Goal: Information Seeking & Learning: Learn about a topic

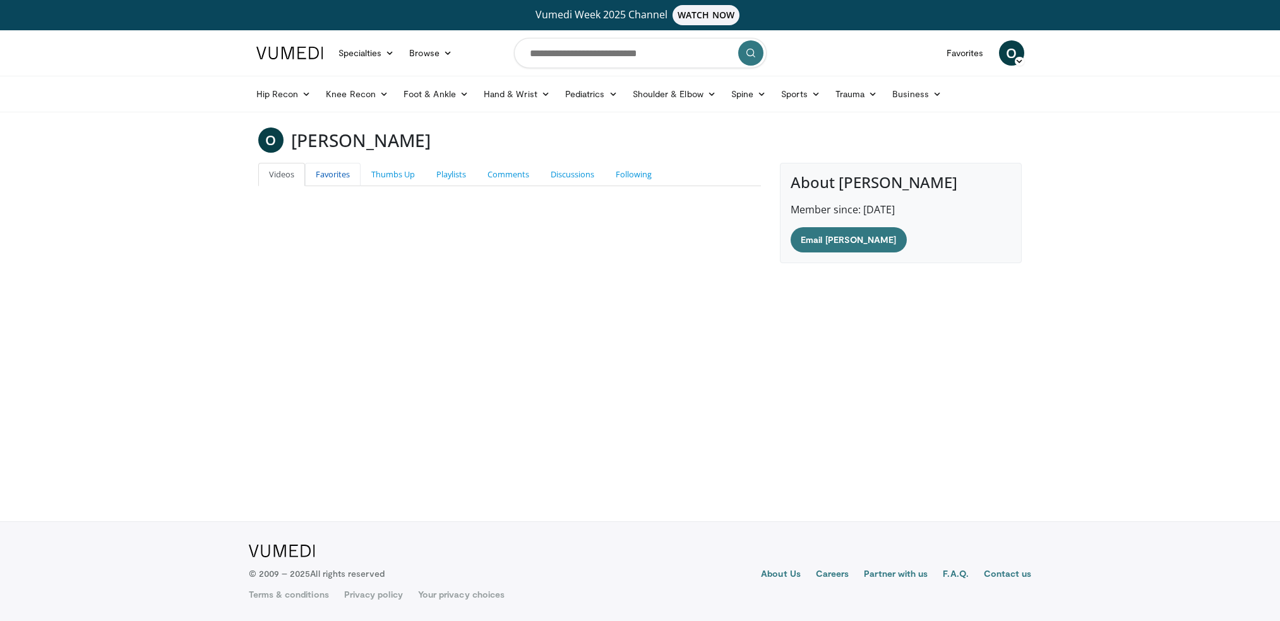
click at [318, 175] on link "Favorites" at bounding box center [333, 174] width 56 height 23
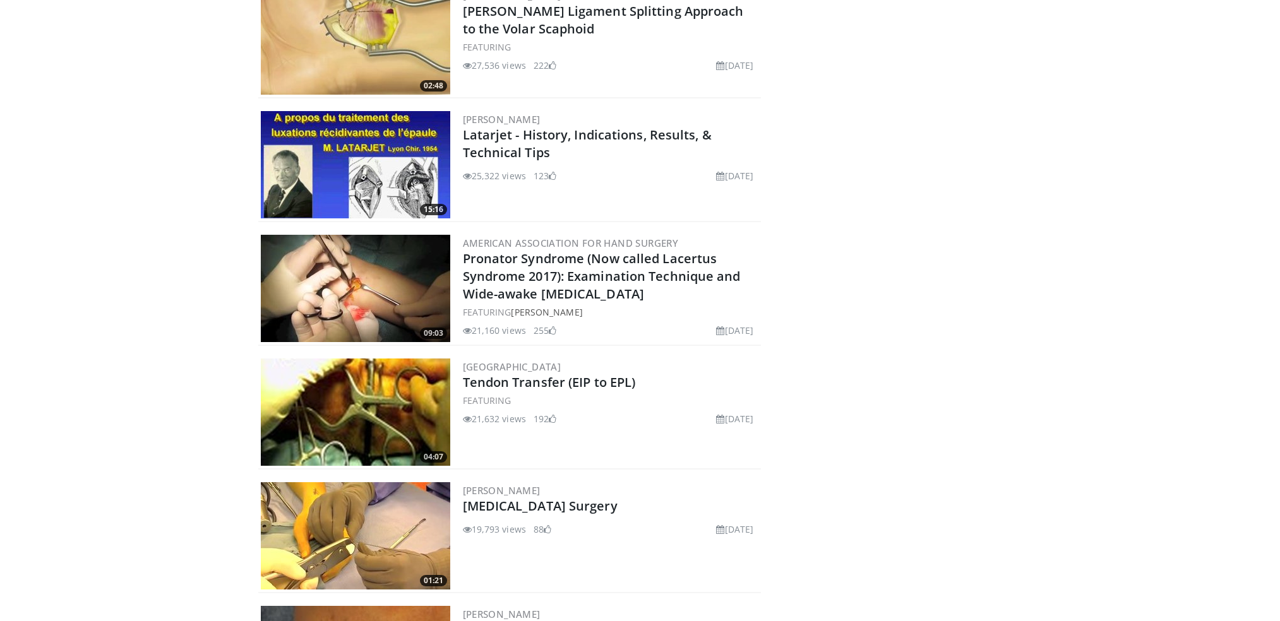
scroll to position [712, 0]
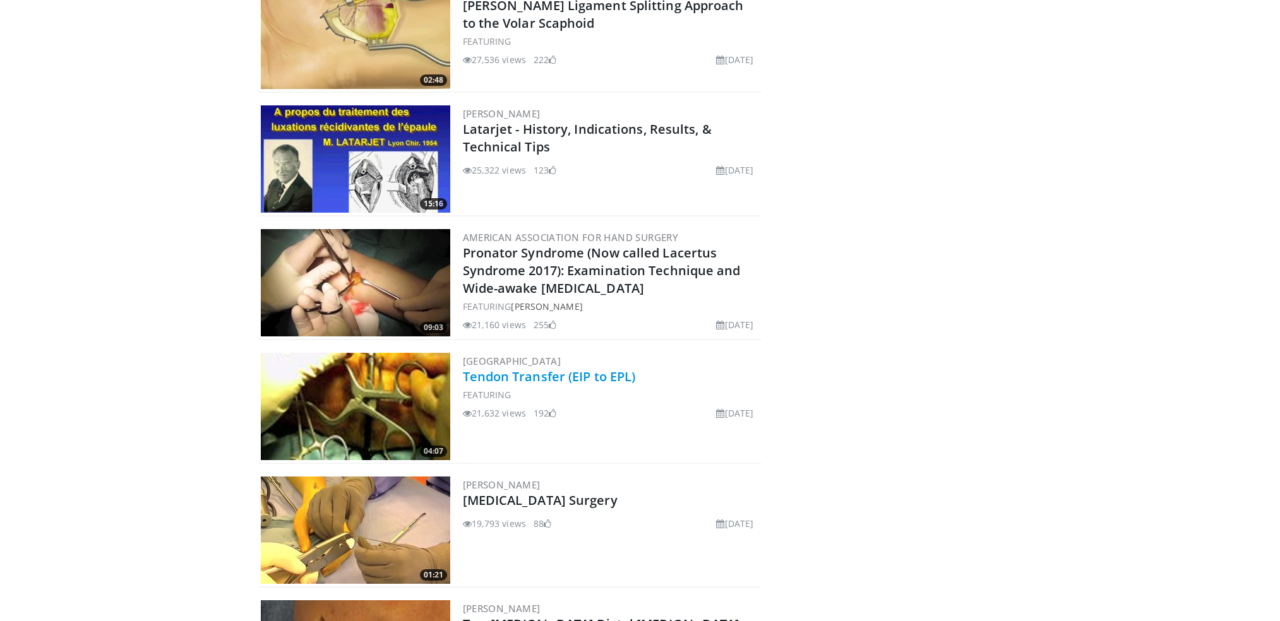
click at [513, 371] on link "Tendon Transfer (EIP to EPL)" at bounding box center [549, 376] width 173 height 17
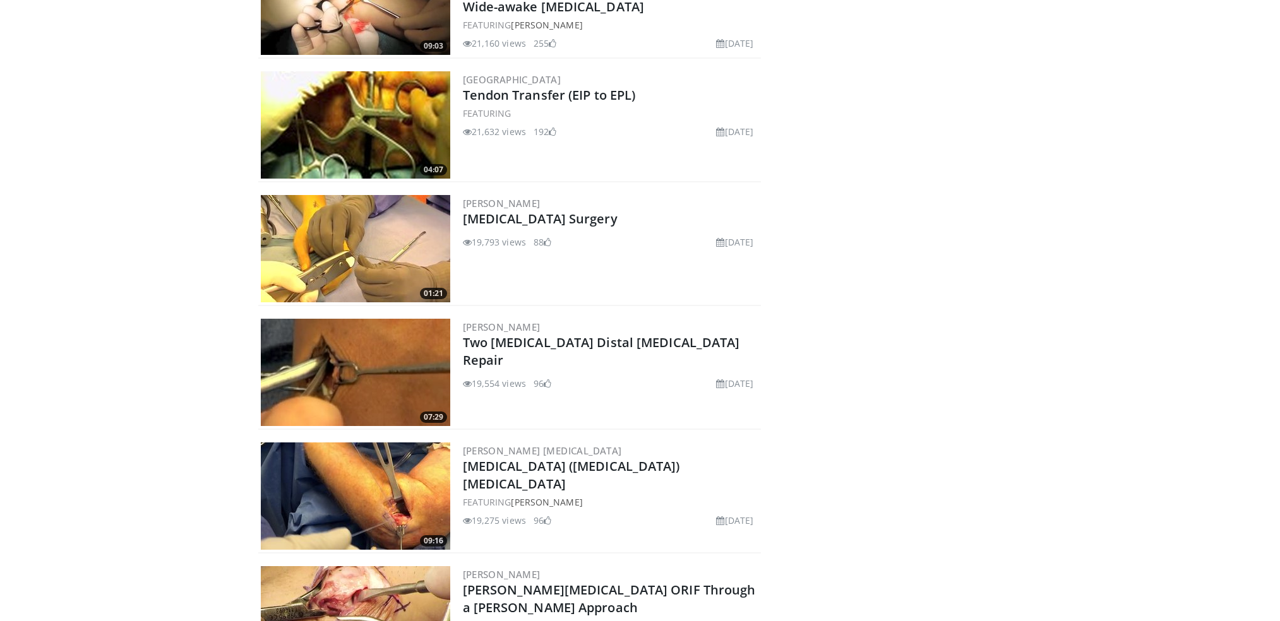
scroll to position [993, 0]
click at [538, 471] on link "[MEDICAL_DATA] ([MEDICAL_DATA]) [MEDICAL_DATA]" at bounding box center [571, 475] width 217 height 35
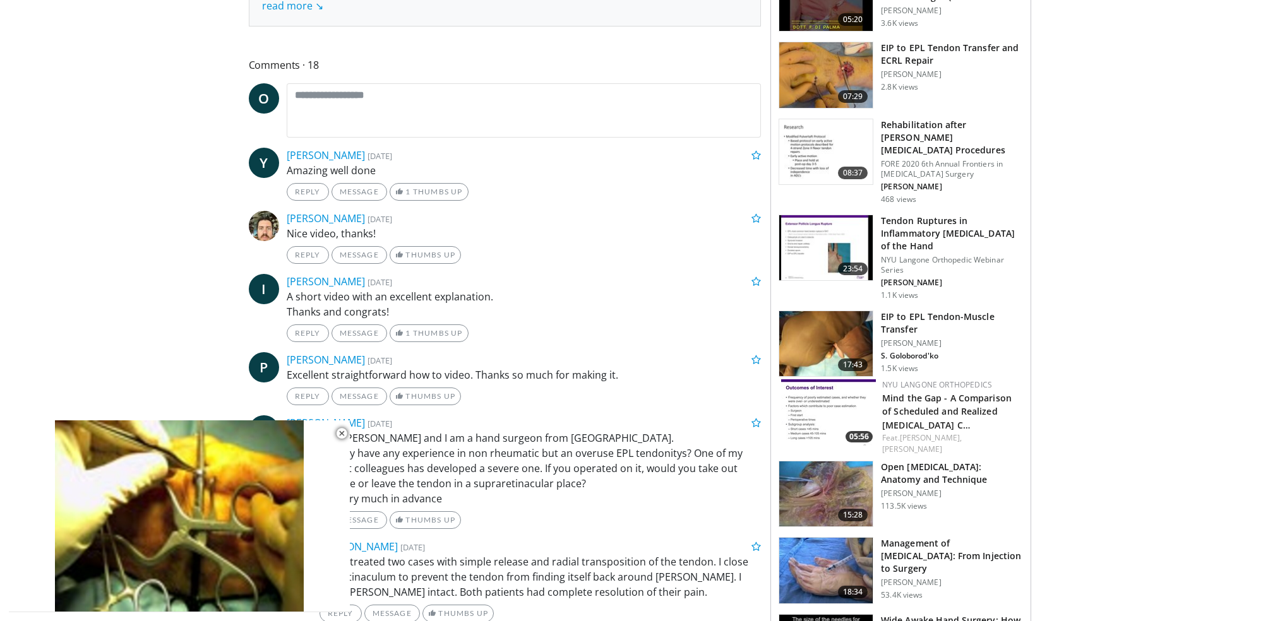
scroll to position [609, 0]
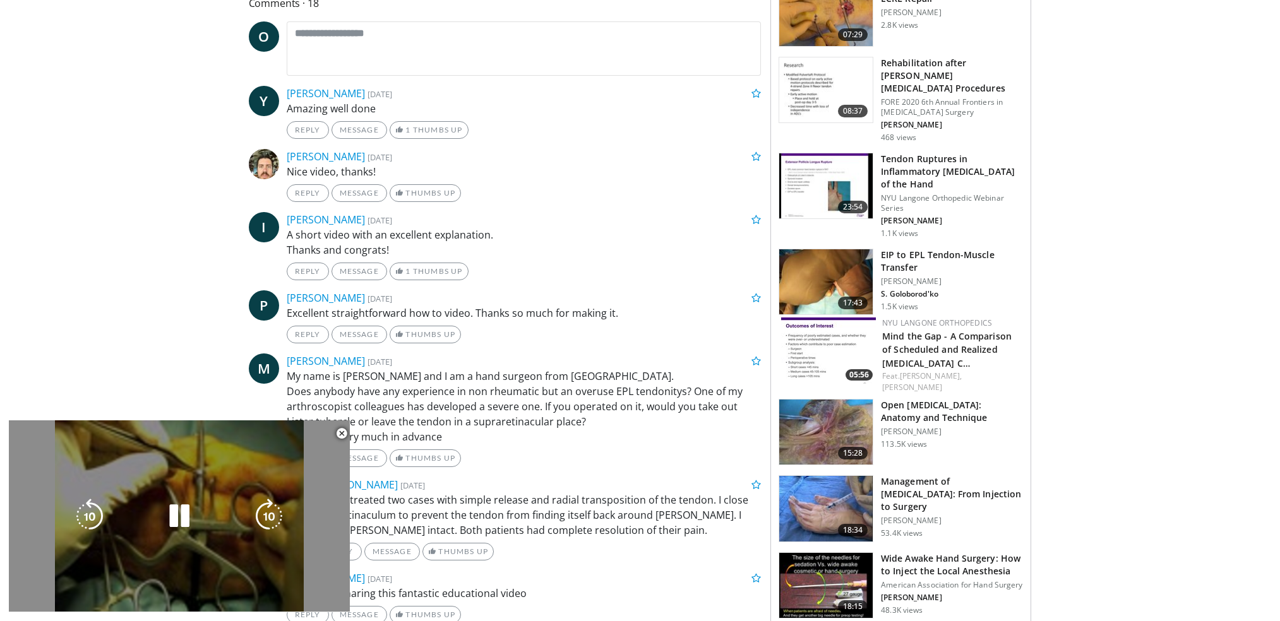
click at [256, 435] on div "10 seconds Tap to unmute" at bounding box center [179, 515] width 341 height 191
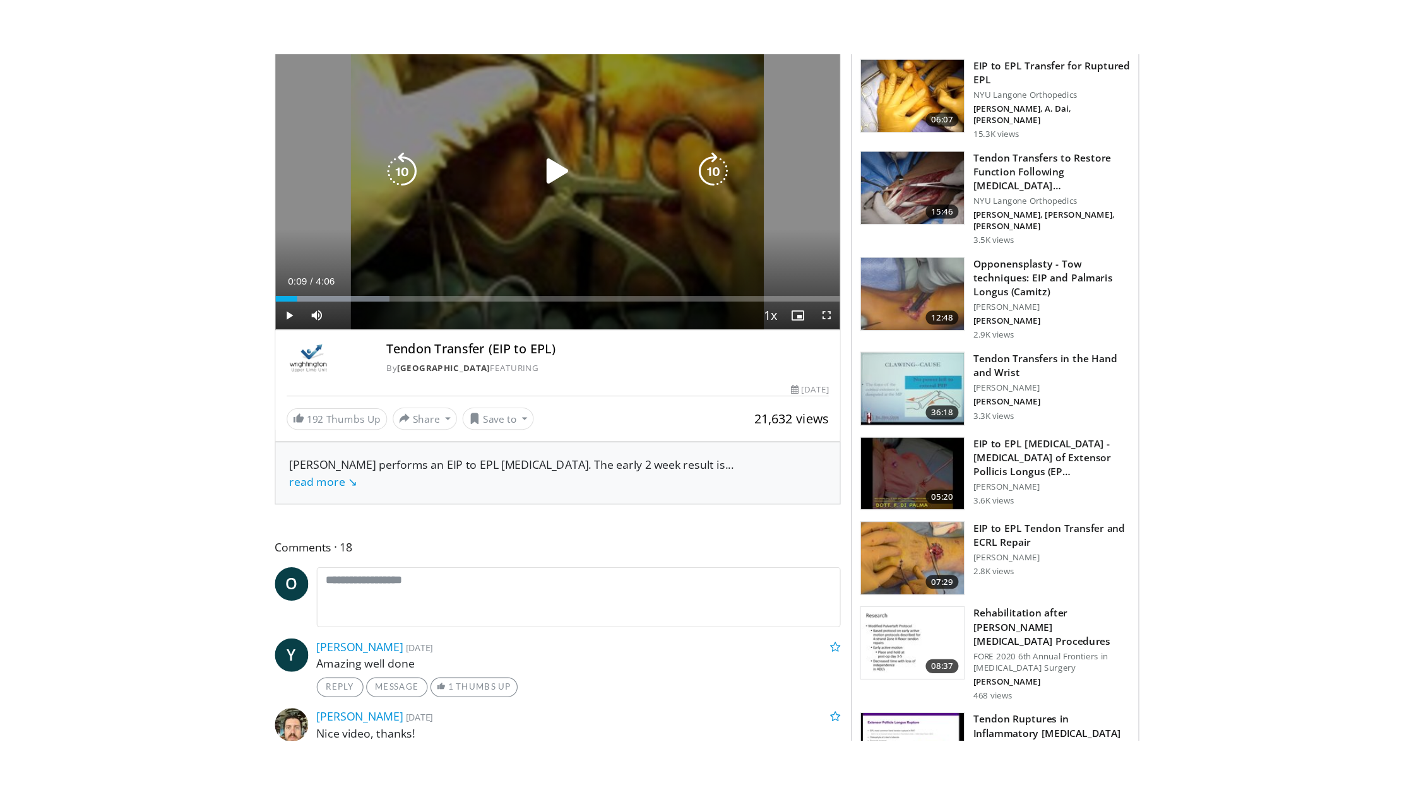
scroll to position [0, 0]
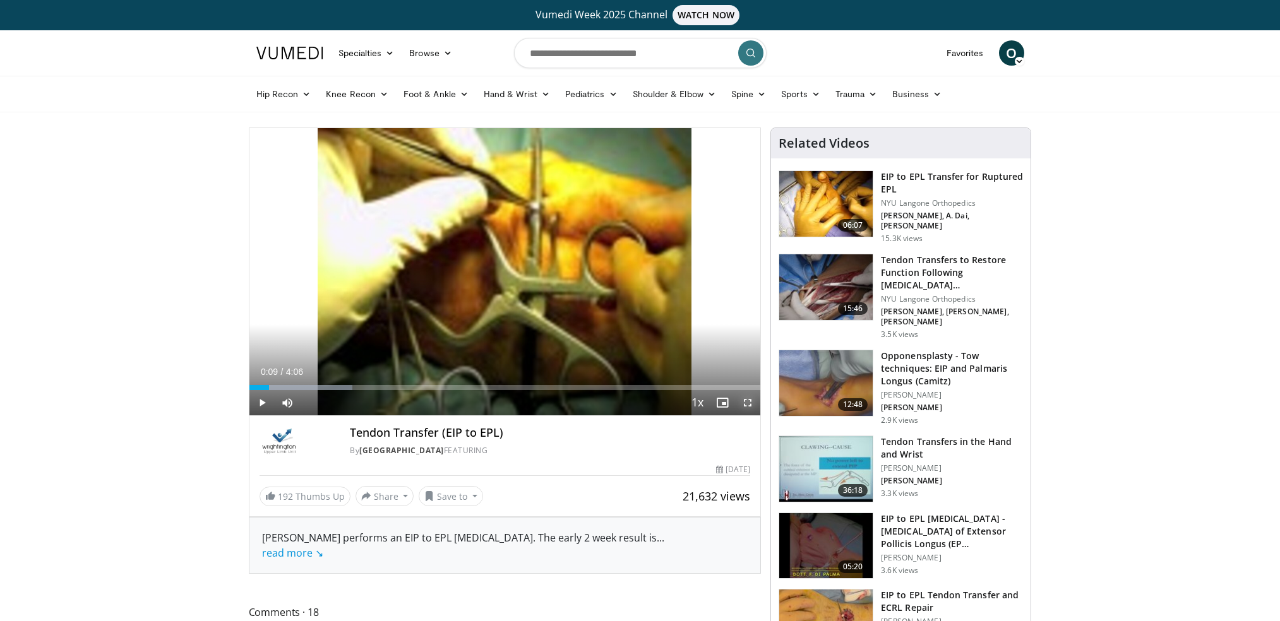
click at [740, 401] on span "Video Player" at bounding box center [747, 402] width 25 height 25
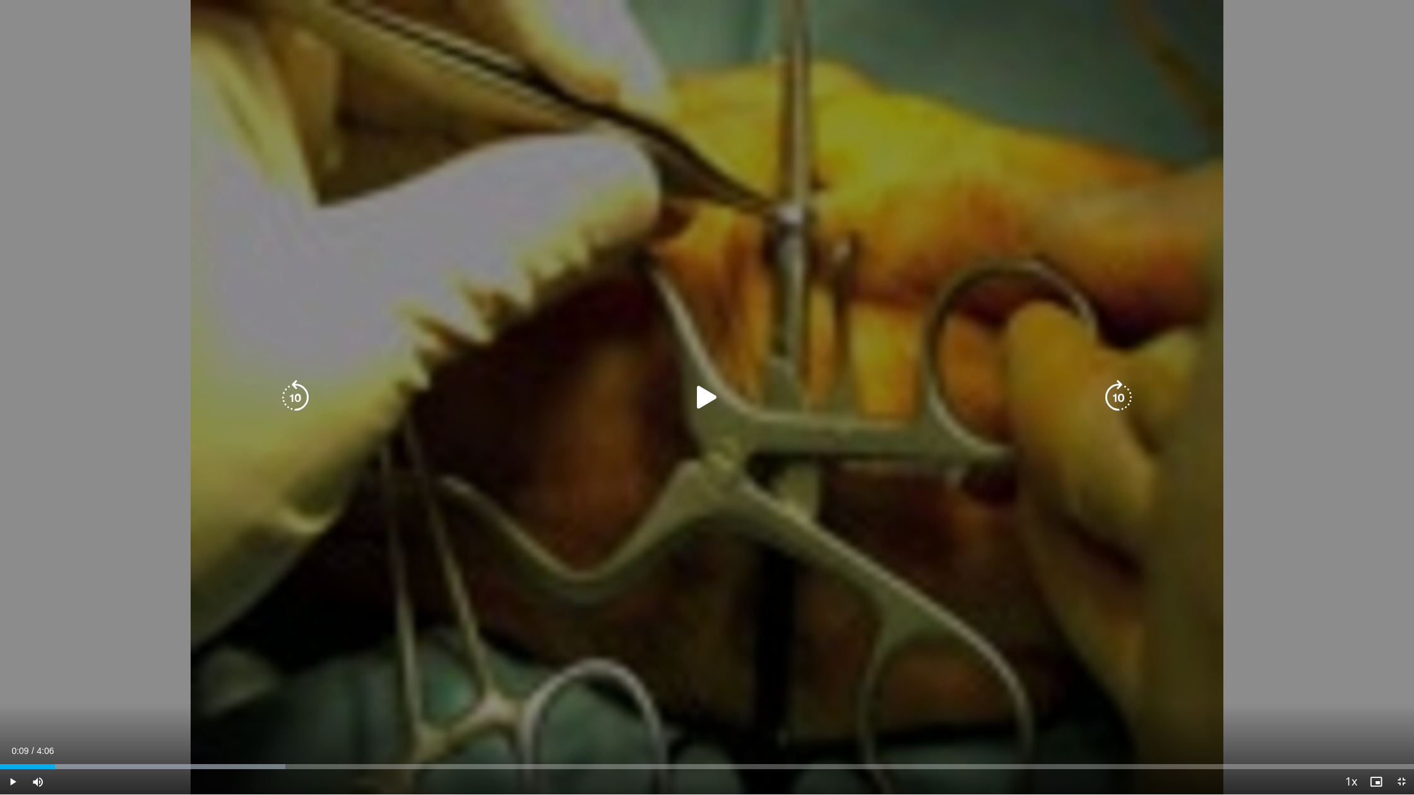
click at [703, 391] on icon "Video Player" at bounding box center [706, 397] width 35 height 35
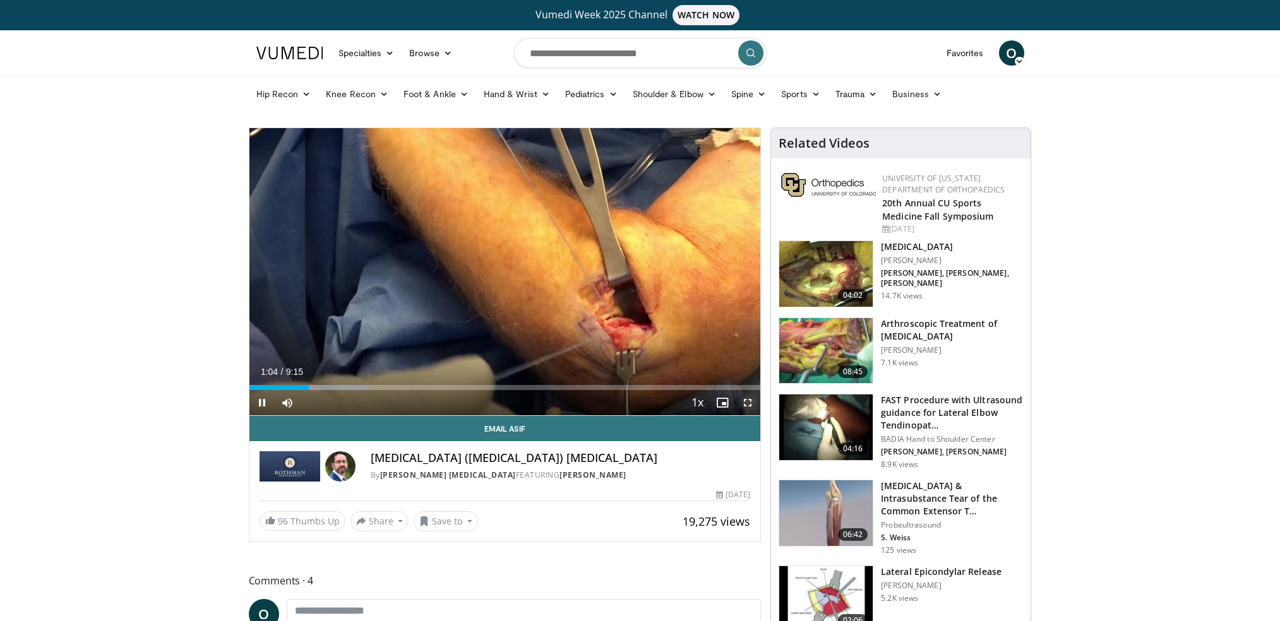
click at [748, 401] on span "Video Player" at bounding box center [747, 402] width 25 height 25
